Goal: Information Seeking & Learning: Check status

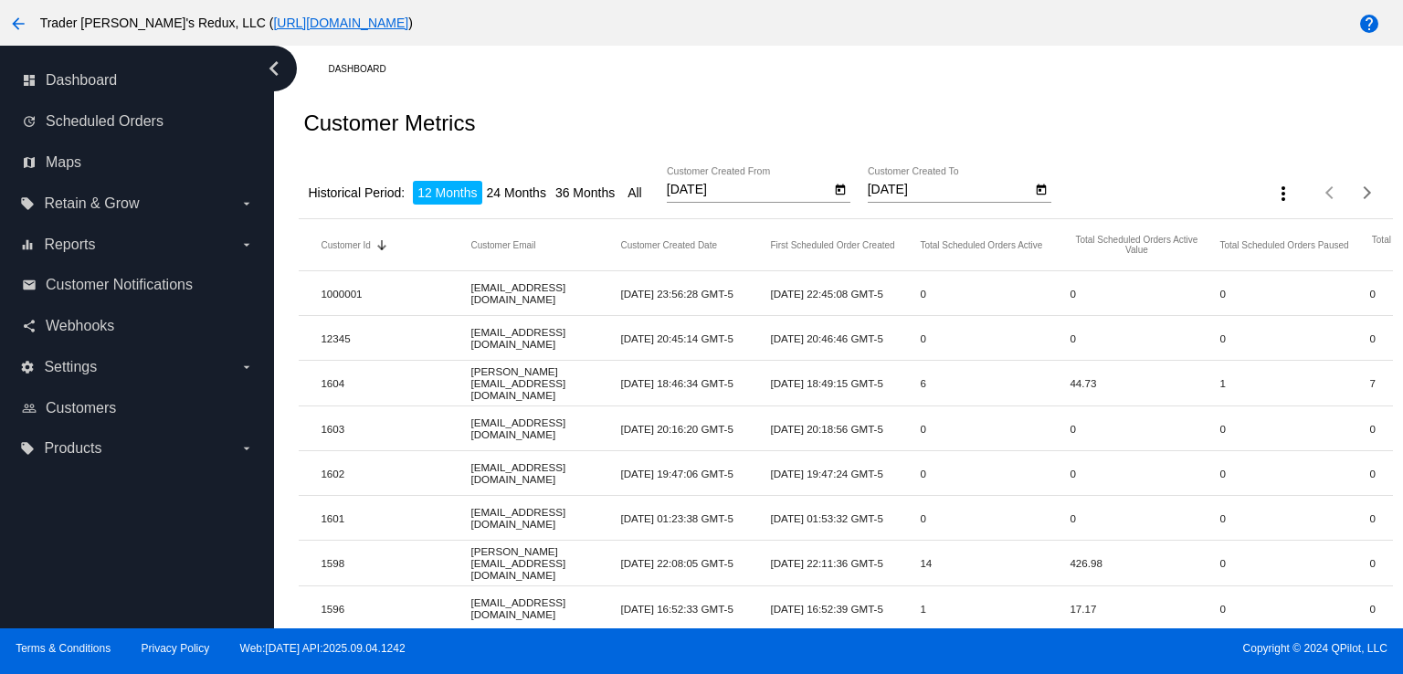
click at [77, 143] on div "map Maps" at bounding box center [137, 162] width 245 height 41
click at [106, 324] on span "Webhooks" at bounding box center [80, 326] width 68 height 16
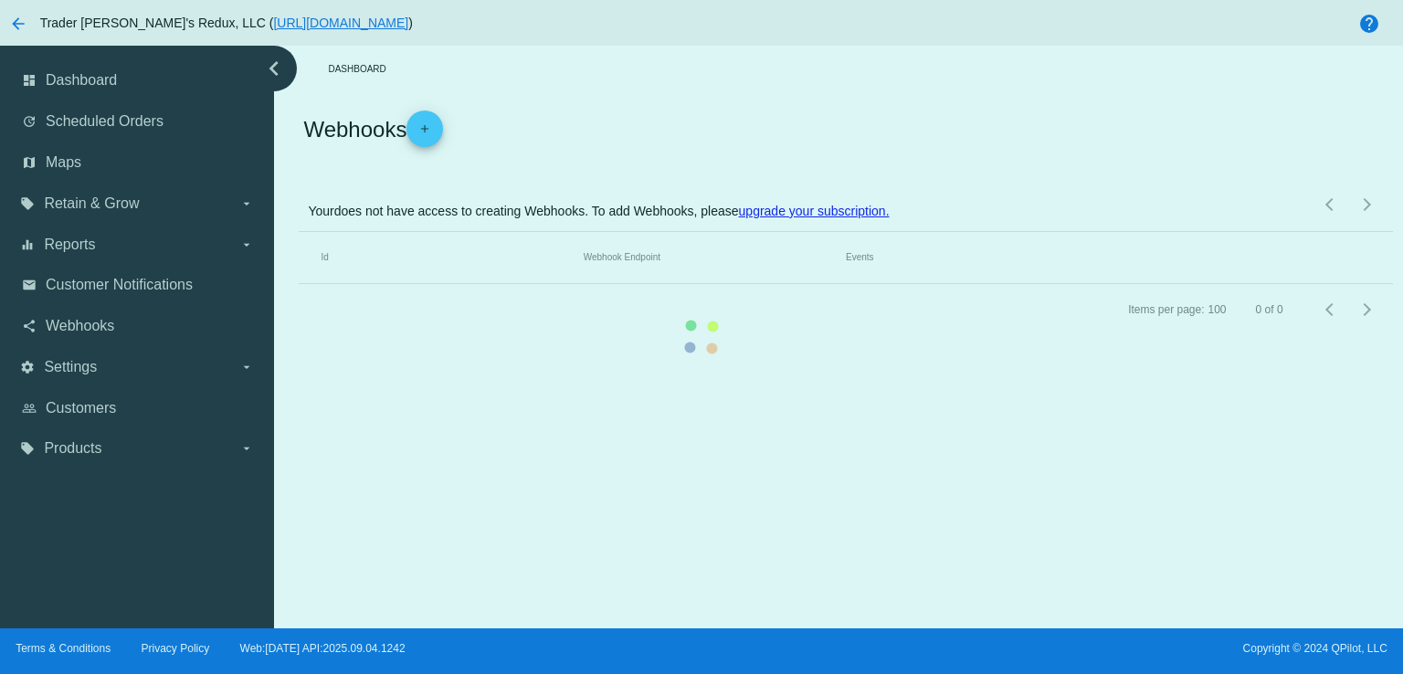
drag, startPoint x: 122, startPoint y: 280, endPoint x: 531, endPoint y: 288, distance: 408.3
click at [299, 279] on mat-table "Id Webhook Endpoint Events" at bounding box center [845, 258] width 1093 height 52
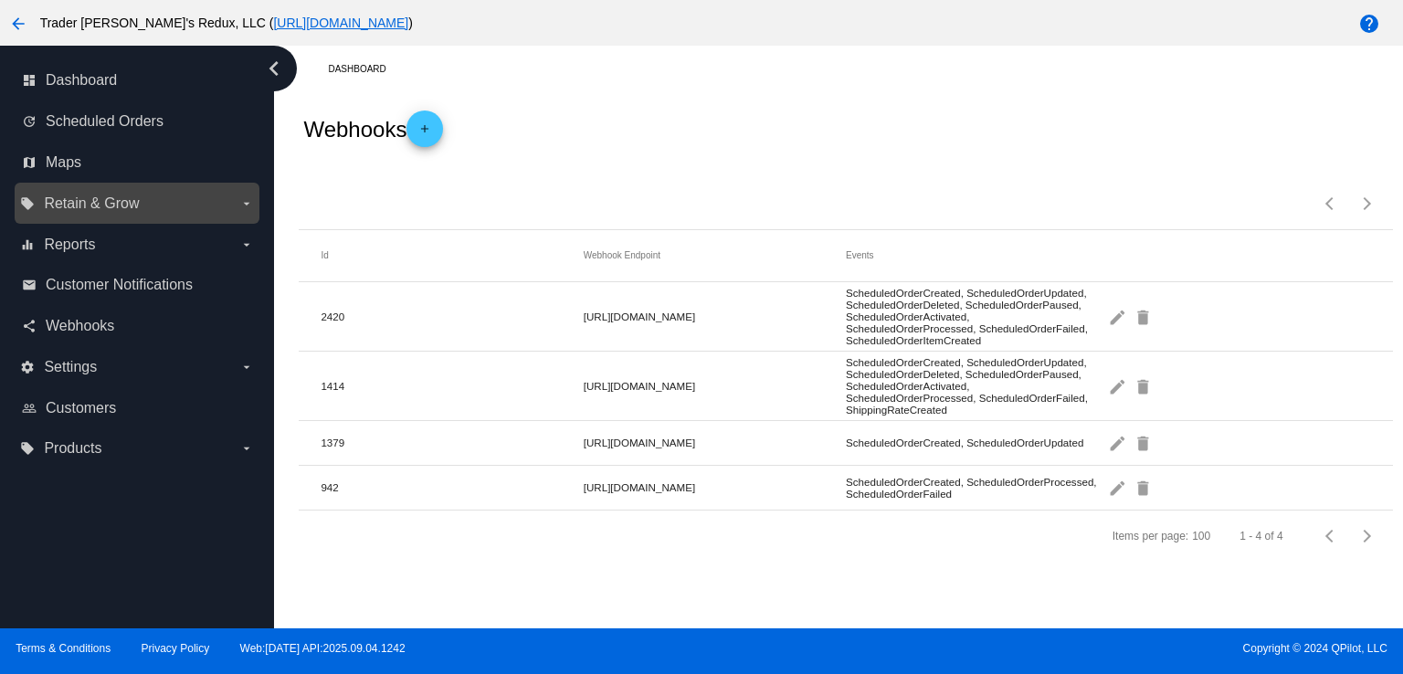
click at [72, 203] on span "Retain & Grow" at bounding box center [91, 203] width 95 height 16
click at [0, 0] on input "local_offer Retain & Grow arrow_drop_down" at bounding box center [0, 0] width 0 height 0
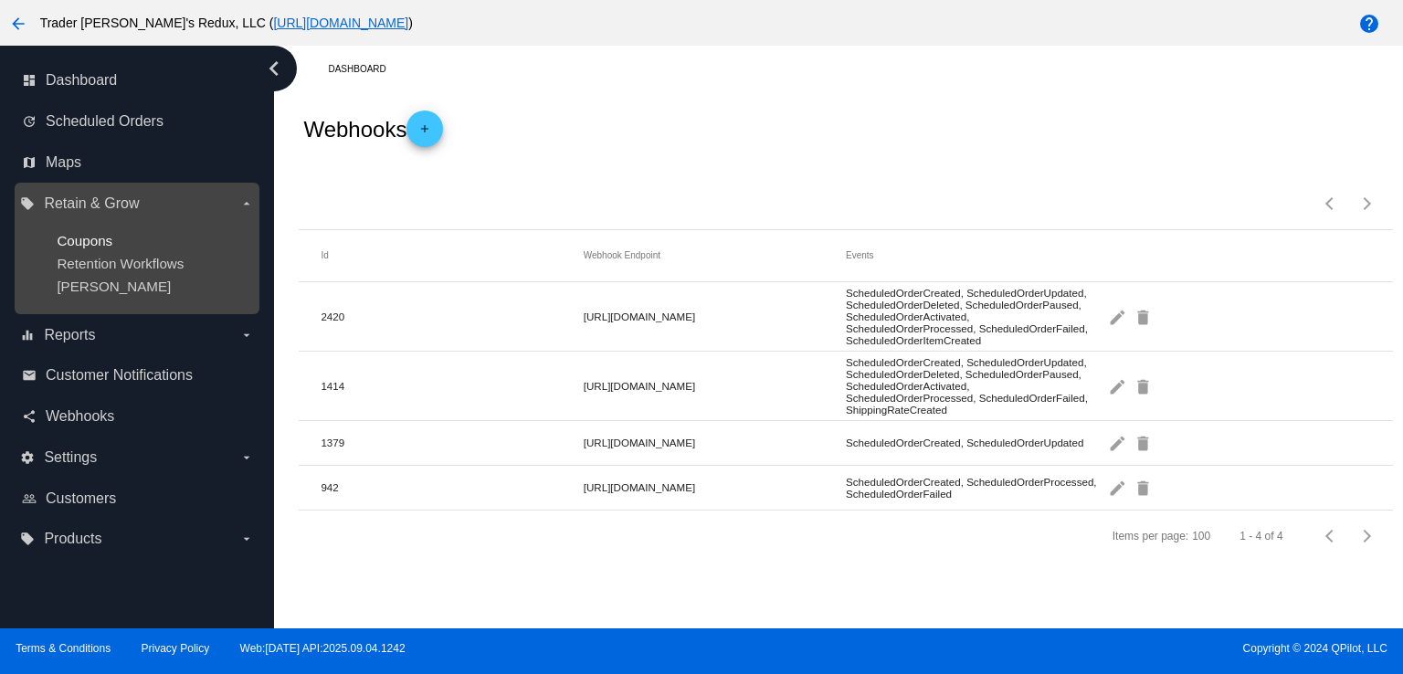
drag, startPoint x: 89, startPoint y: 219, endPoint x: 88, endPoint y: 232, distance: 12.8
click at [89, 221] on ul "Coupons Retention Workflows [PERSON_NAME]" at bounding box center [136, 263] width 233 height 90
click at [90, 238] on span "Coupons" at bounding box center [85, 241] width 56 height 16
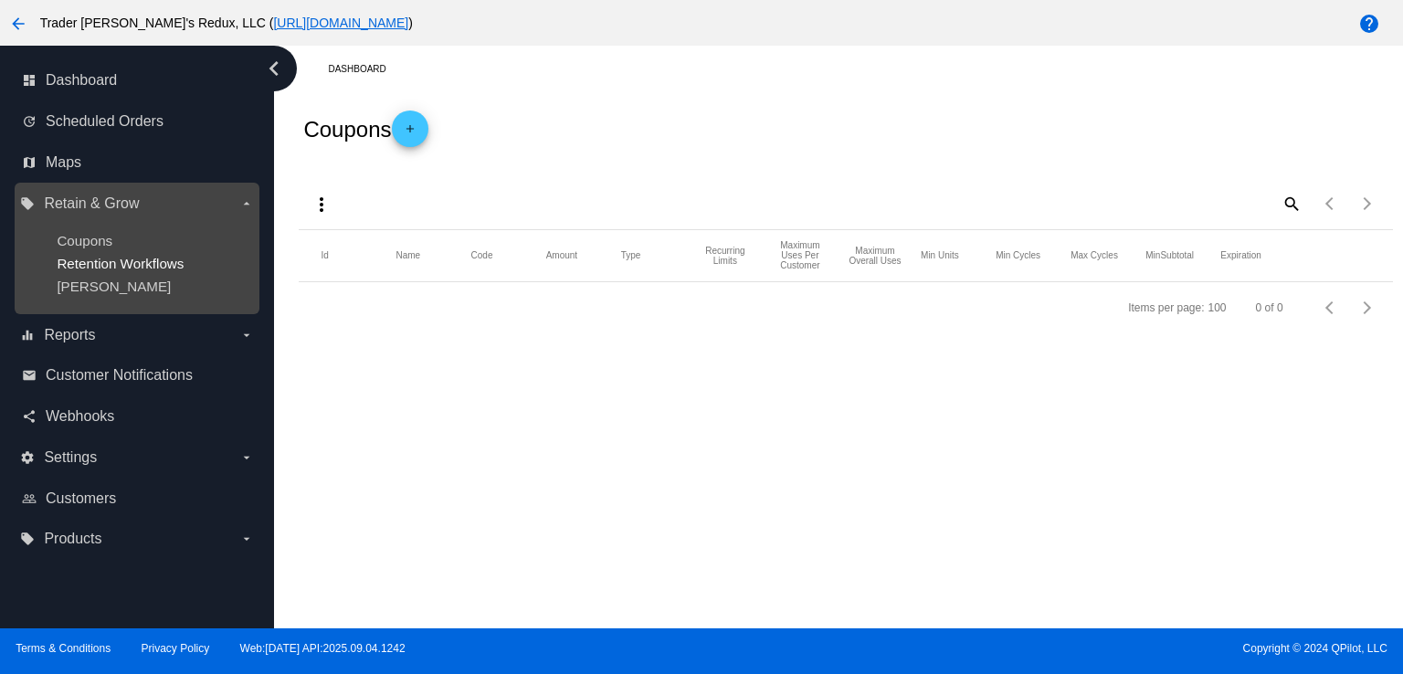
click at [110, 268] on span "Retention Workflows" at bounding box center [120, 264] width 127 height 16
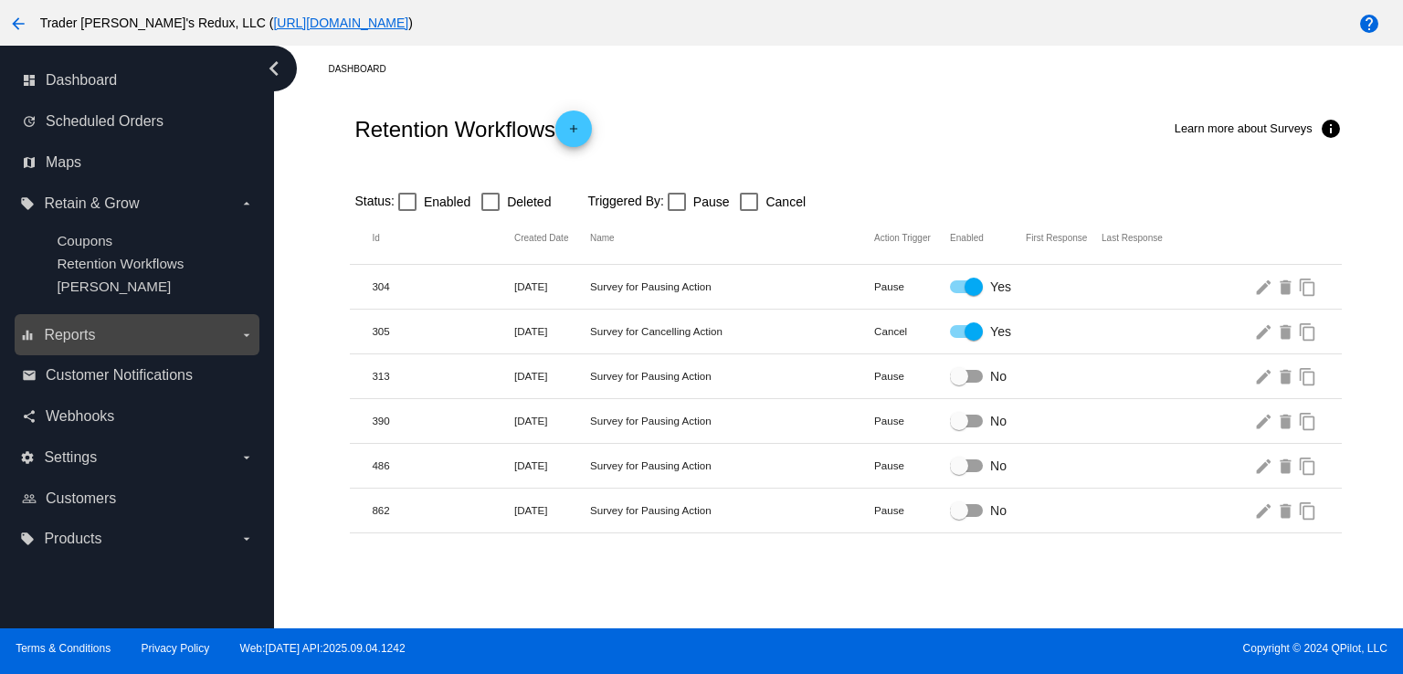
drag, startPoint x: 431, startPoint y: 48, endPoint x: 87, endPoint y: 334, distance: 447.5
click at [87, 334] on span "Reports" at bounding box center [69, 335] width 51 height 16
click at [0, 0] on input "equalizer Reports arrow_drop_down" at bounding box center [0, 0] width 0 height 0
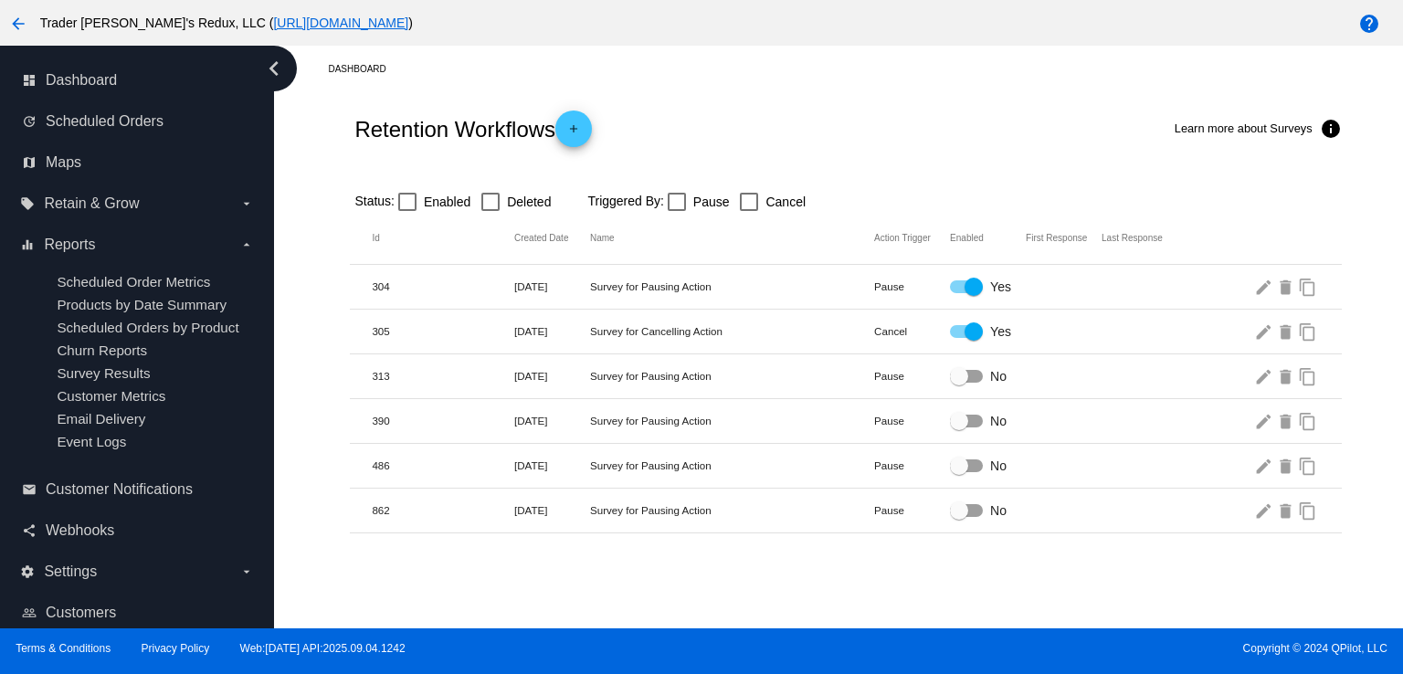
drag, startPoint x: 151, startPoint y: 197, endPoint x: 337, endPoint y: 248, distance: 193.0
click at [285, 240] on div "dashboard Dashboard update Scheduled Orders map Maps local_offer Retain & Grow …" at bounding box center [701, 337] width 1403 height 583
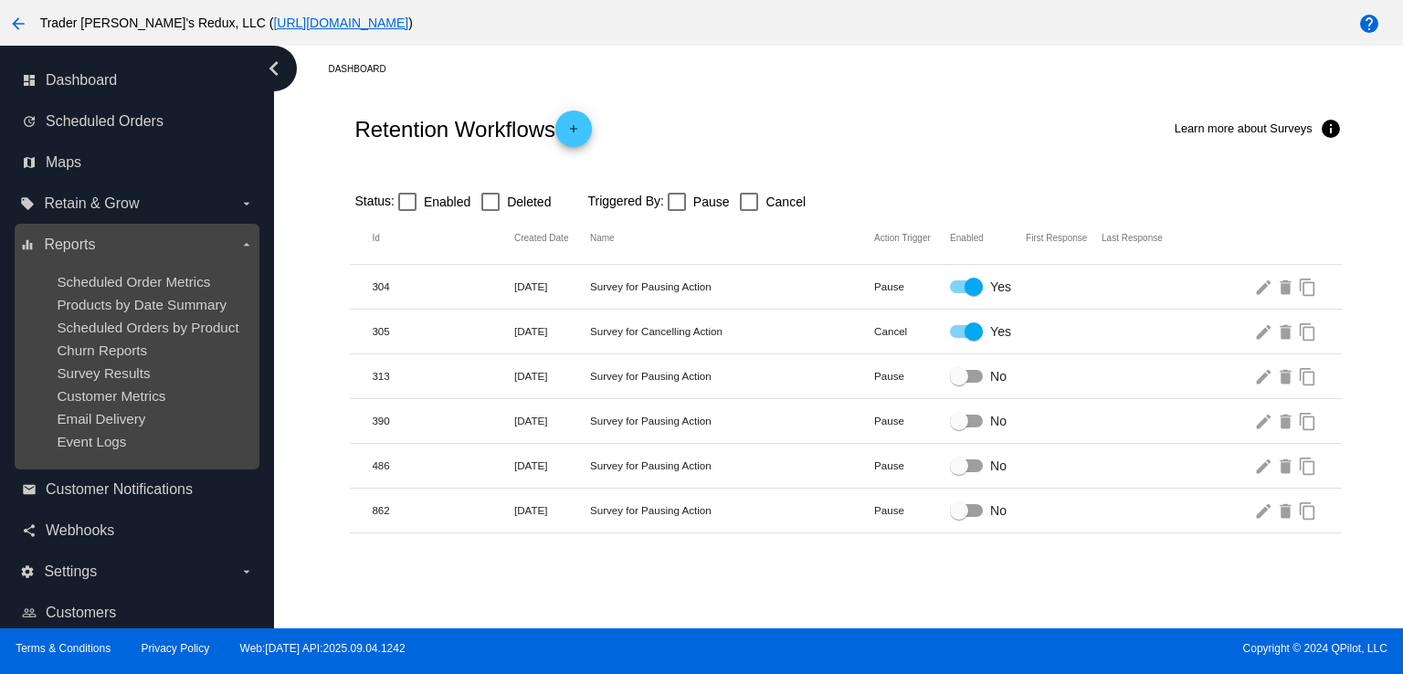
click at [133, 292] on ul "Scheduled Order Metrics Products by Date Summary Scheduled Orders by Product Ch…" at bounding box center [136, 361] width 233 height 205
click at [134, 337] on ul "Scheduled Order Metrics Products by Date Summary Scheduled Orders by Product Ch…" at bounding box center [136, 361] width 233 height 205
click at [149, 279] on span "Scheduled Order Metrics" at bounding box center [133, 282] width 153 height 16
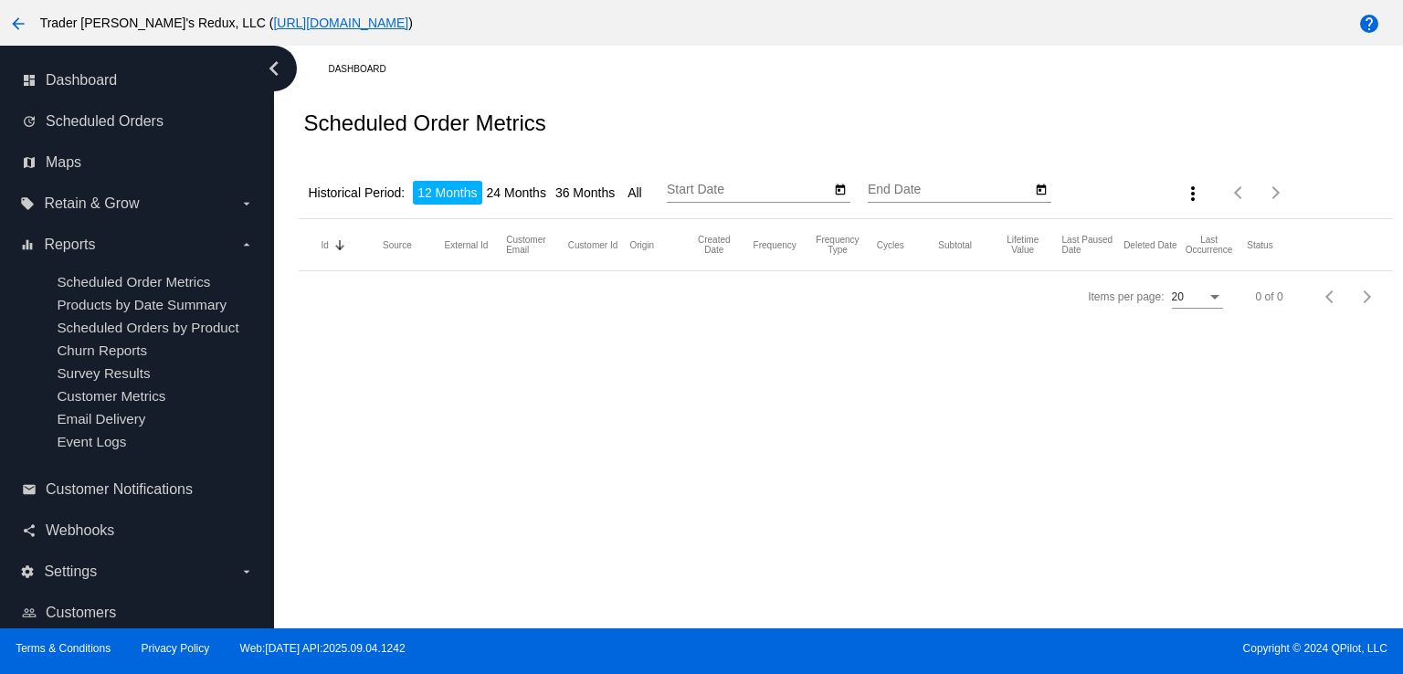
type input "[DATE]"
